Goal: Task Accomplishment & Management: Manage account settings

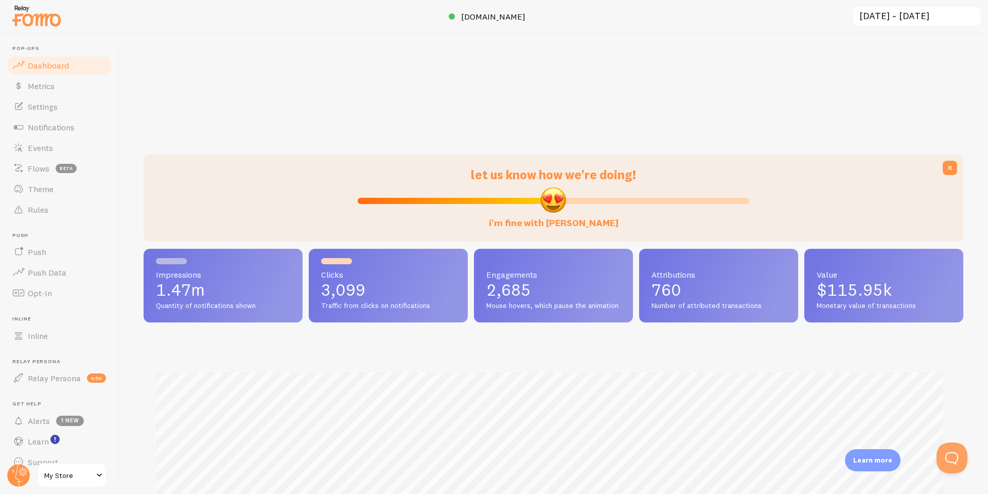
scroll to position [270, 812]
click at [46, 129] on span "Notifications" at bounding box center [51, 127] width 47 height 10
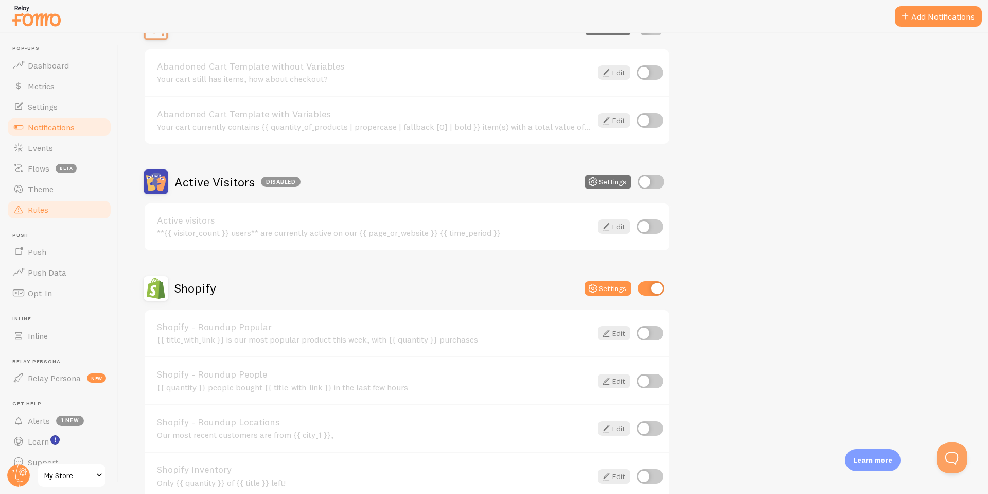
click at [47, 200] on link "Rules" at bounding box center [59, 209] width 106 height 21
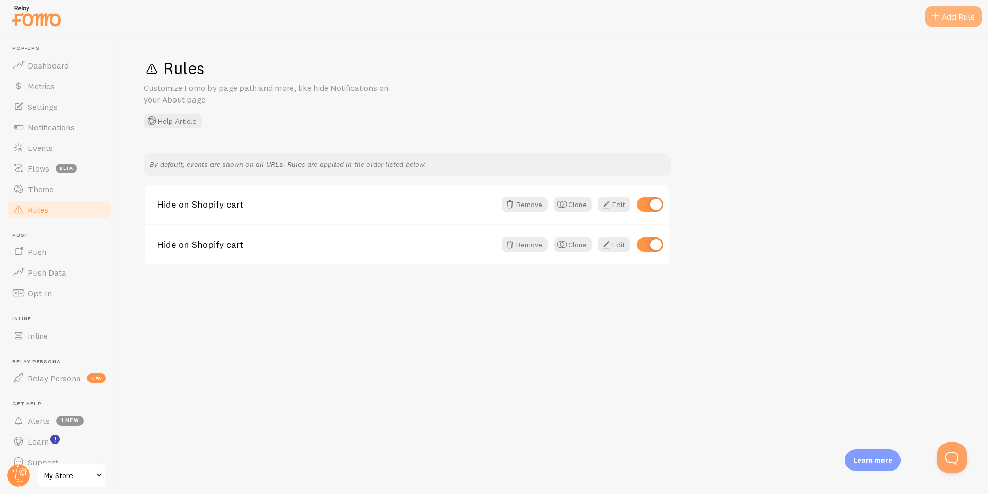
click at [954, 15] on div "Add Rule" at bounding box center [954, 16] width 57 height 21
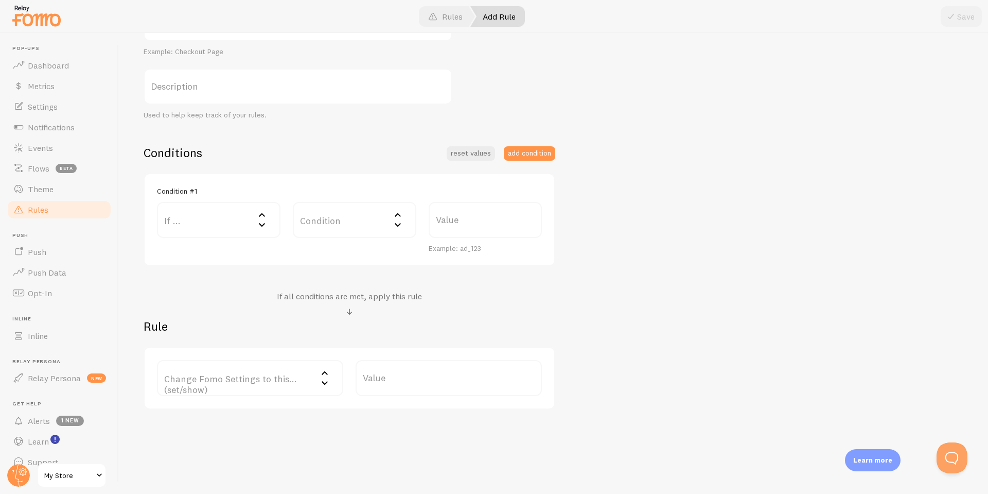
click at [342, 226] on label "Condition" at bounding box center [355, 220] width 124 height 36
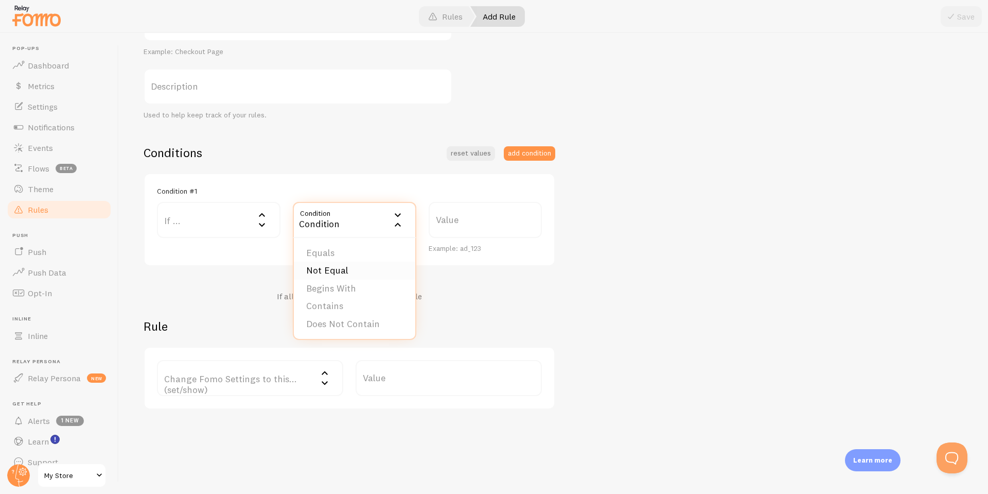
scroll to position [154, 0]
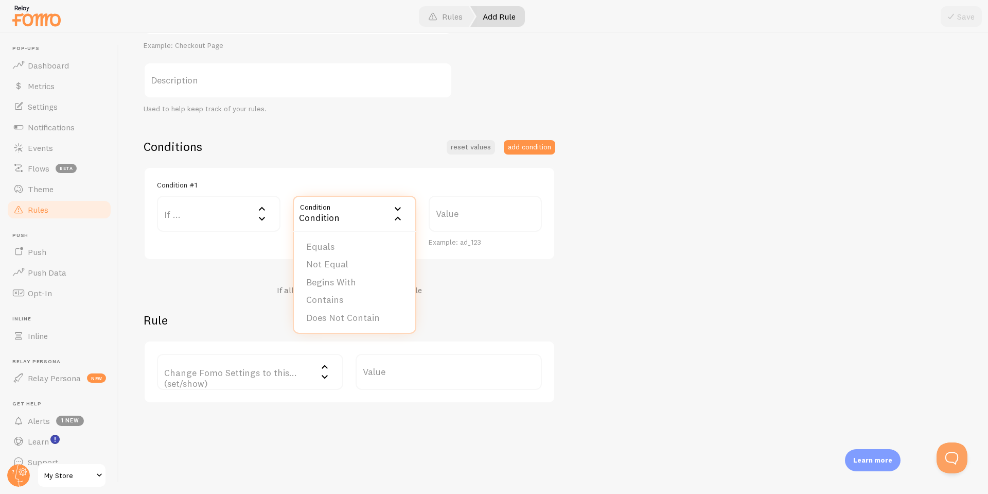
click at [249, 228] on label "If ..." at bounding box center [219, 214] width 124 height 36
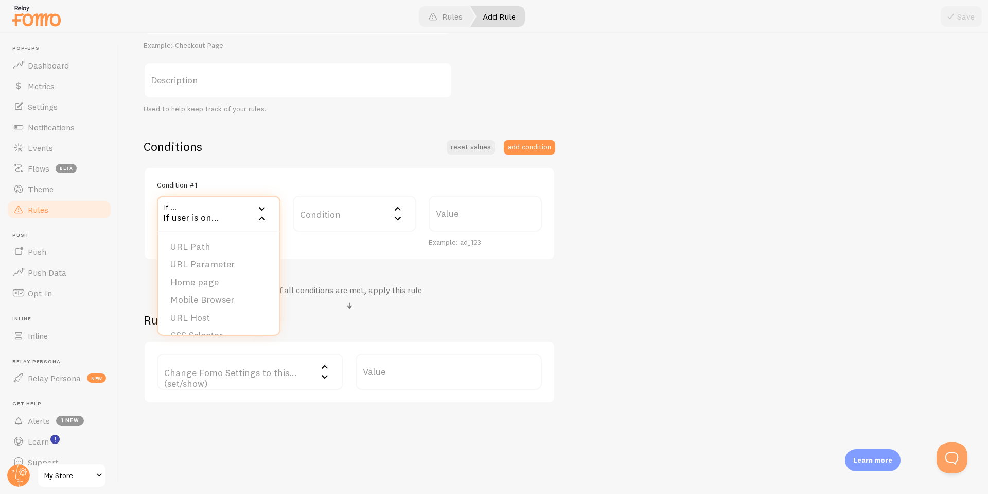
click at [220, 210] on div "If user is on..." at bounding box center [219, 214] width 124 height 36
click at [221, 215] on label "If ..." at bounding box center [219, 214] width 124 height 36
click at [218, 294] on li "URL Host" at bounding box center [218, 302] width 121 height 18
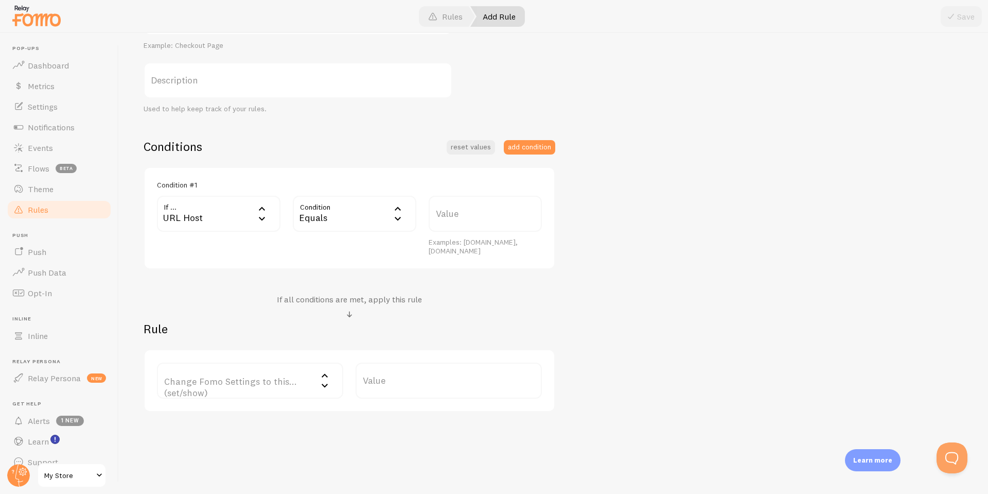
click at [486, 205] on label "Value" at bounding box center [485, 214] width 113 height 36
click at [486, 205] on input "Value" at bounding box center [485, 214] width 113 height 36
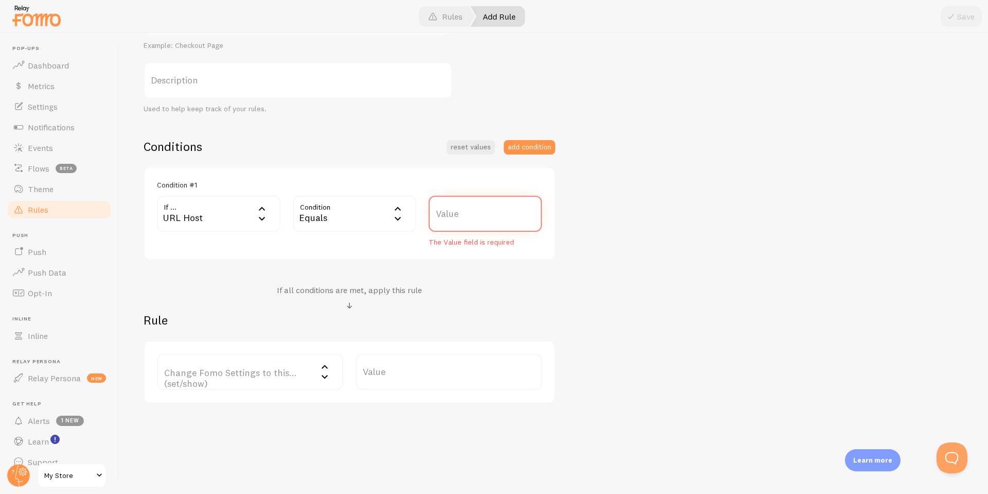
paste input "[URL][DOMAIN_NAME]"
click at [626, 220] on div "Title Example: Checkout Page Description Used to help keep track of your rules.…" at bounding box center [554, 201] width 820 height 404
drag, startPoint x: 460, startPoint y: 216, endPoint x: 403, endPoint y: 220, distance: 57.3
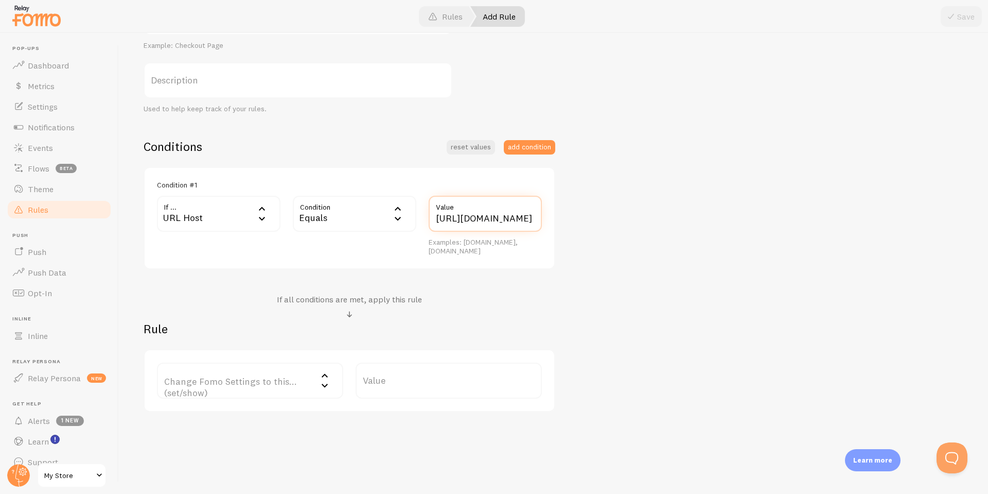
click at [420, 221] on div "If ... url_host URL Host URL Path URL Parameter Home page Mobile Browser URL Ho…" at bounding box center [349, 226] width 397 height 60
type input "[DOMAIN_NAME]"
click at [295, 213] on div "Equals" at bounding box center [355, 214] width 124 height 36
click at [367, 301] on li "Contains" at bounding box center [354, 300] width 121 height 18
click at [509, 281] on div "Conditions reset values add condition Condition #1 If ... url_host URL Host URL…" at bounding box center [350, 274] width 412 height 273
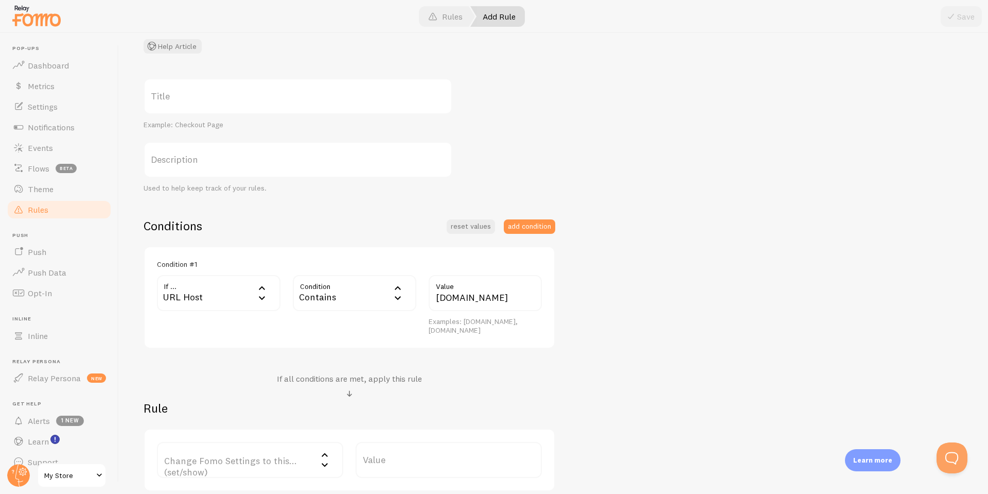
scroll to position [34, 0]
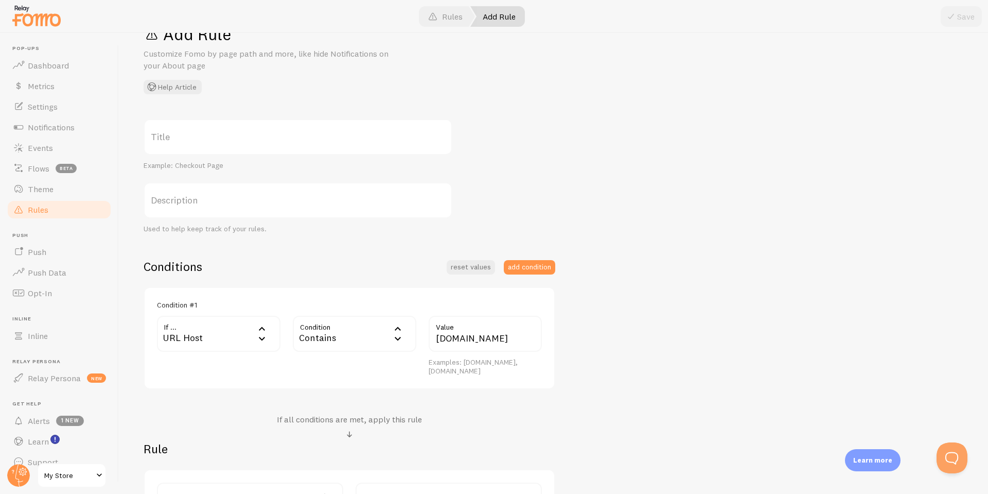
click at [324, 87] on div "Add Rule Customize Fomo by page path and more, like hide Notifications on your …" at bounding box center [554, 59] width 820 height 71
click at [322, 143] on label "Title" at bounding box center [298, 137] width 309 height 36
click at [322, 143] on input "Title" at bounding box center [298, 137] width 309 height 36
click at [325, 131] on label "Title" at bounding box center [298, 137] width 309 height 36
click at [325, 131] on input "Title" at bounding box center [298, 137] width 309 height 36
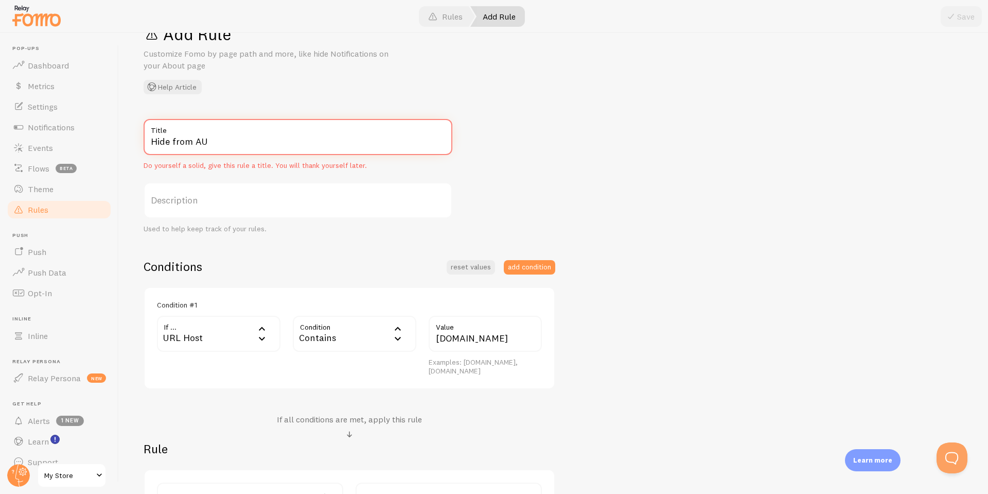
type input "Hide from AU"
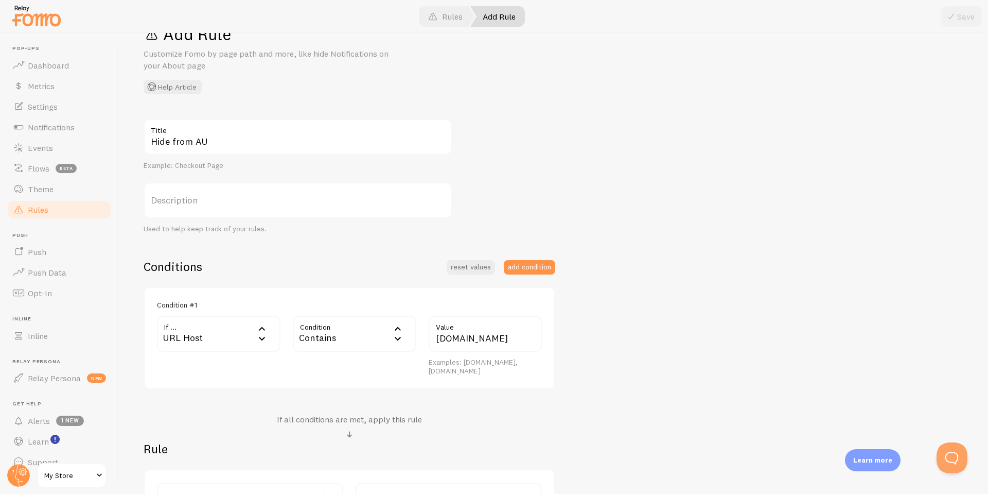
scroll to position [163, 0]
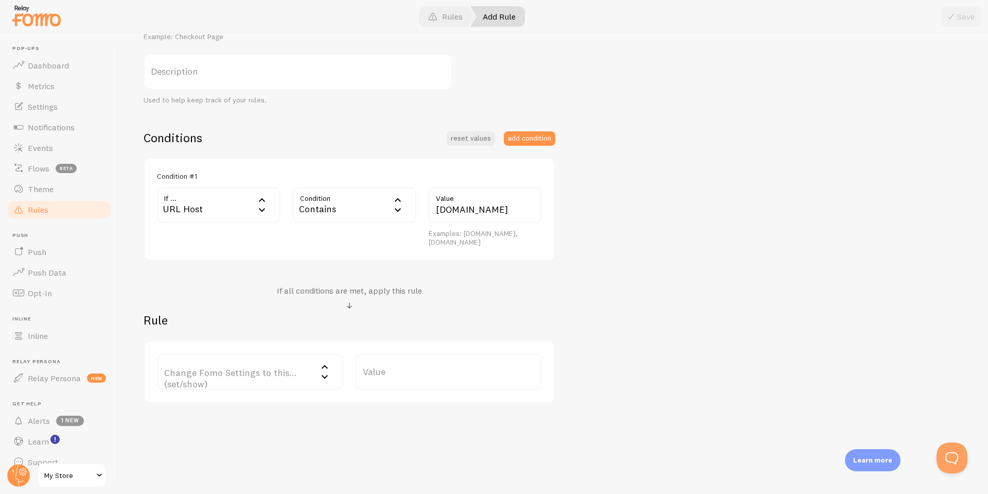
click at [291, 386] on label "Change Fomo Settings to this... (set/show)" at bounding box center [250, 372] width 186 height 36
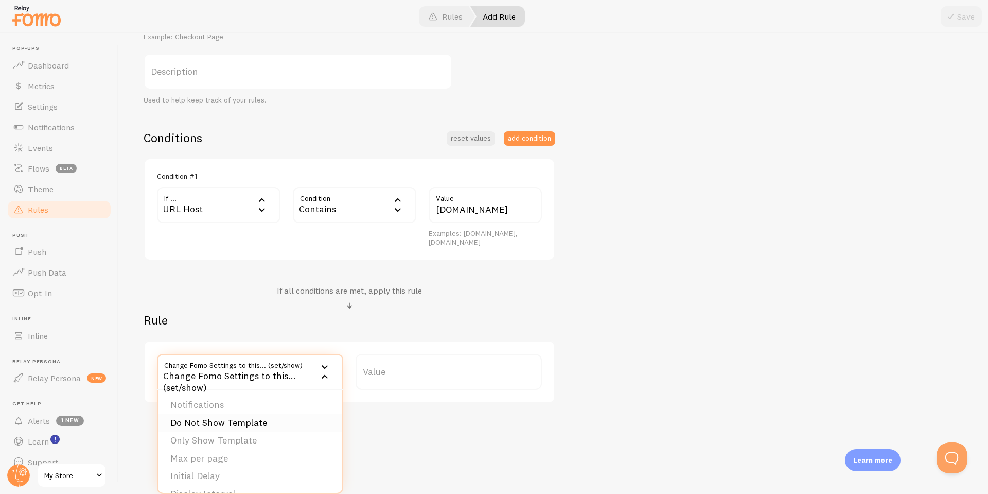
scroll to position [105, 0]
click at [404, 383] on label "Value" at bounding box center [449, 372] width 186 height 36
click at [404, 383] on input "Value" at bounding box center [449, 372] width 186 height 36
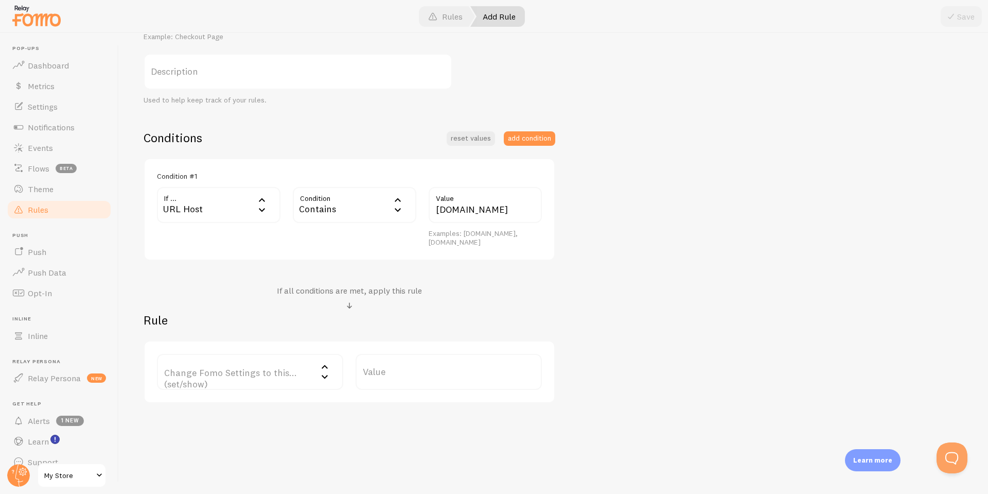
click at [407, 378] on label "Value" at bounding box center [449, 372] width 186 height 36
click at [407, 378] on input "Value" at bounding box center [449, 372] width 186 height 36
click at [270, 389] on label "Change Fomo Settings to this... (set/show)" at bounding box center [250, 372] width 186 height 36
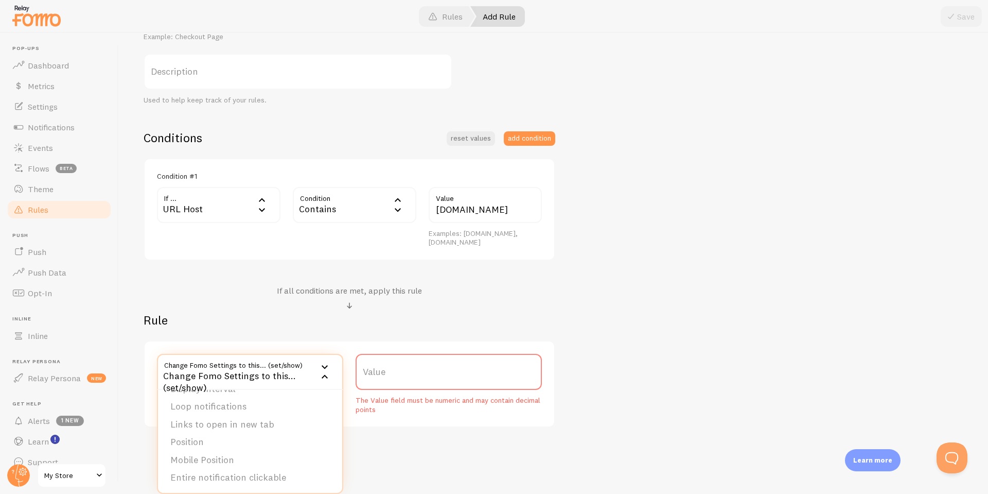
scroll to position [0, 0]
click at [253, 408] on li "Notifications" at bounding box center [250, 405] width 184 height 18
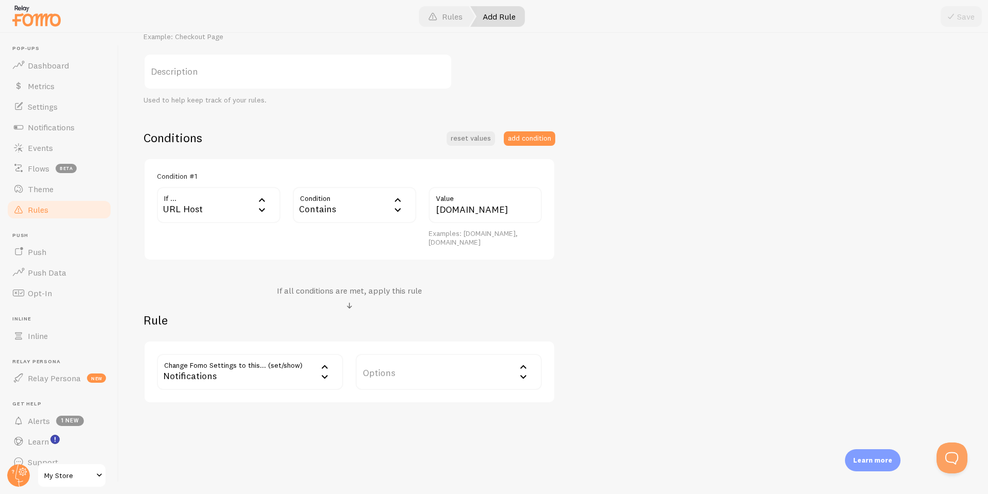
click at [445, 370] on label "Options" at bounding box center [449, 372] width 186 height 36
click at [457, 405] on li "Hide Fomo" at bounding box center [449, 405] width 184 height 18
click at [966, 15] on button "Save" at bounding box center [961, 16] width 41 height 21
